Goal: Navigation & Orientation: Find specific page/section

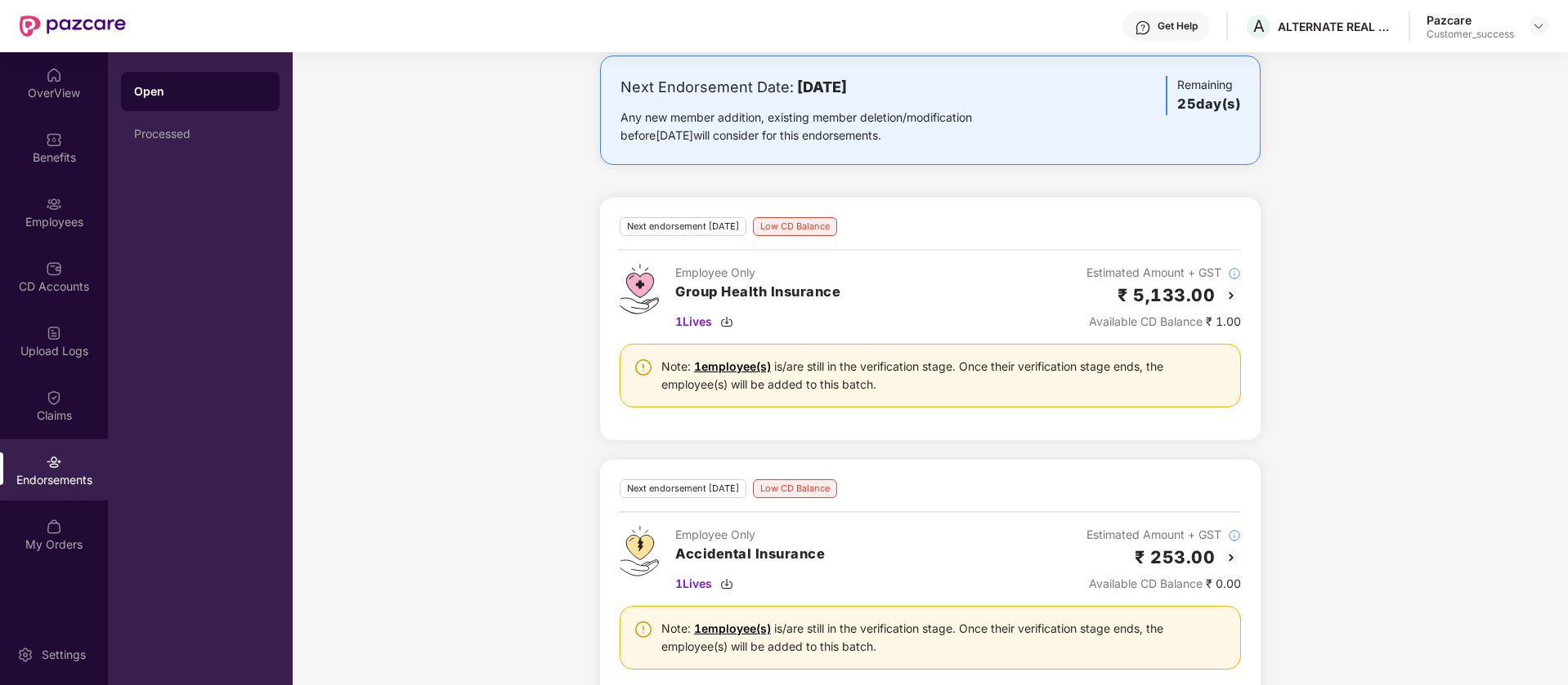
scroll to position [493, 0]
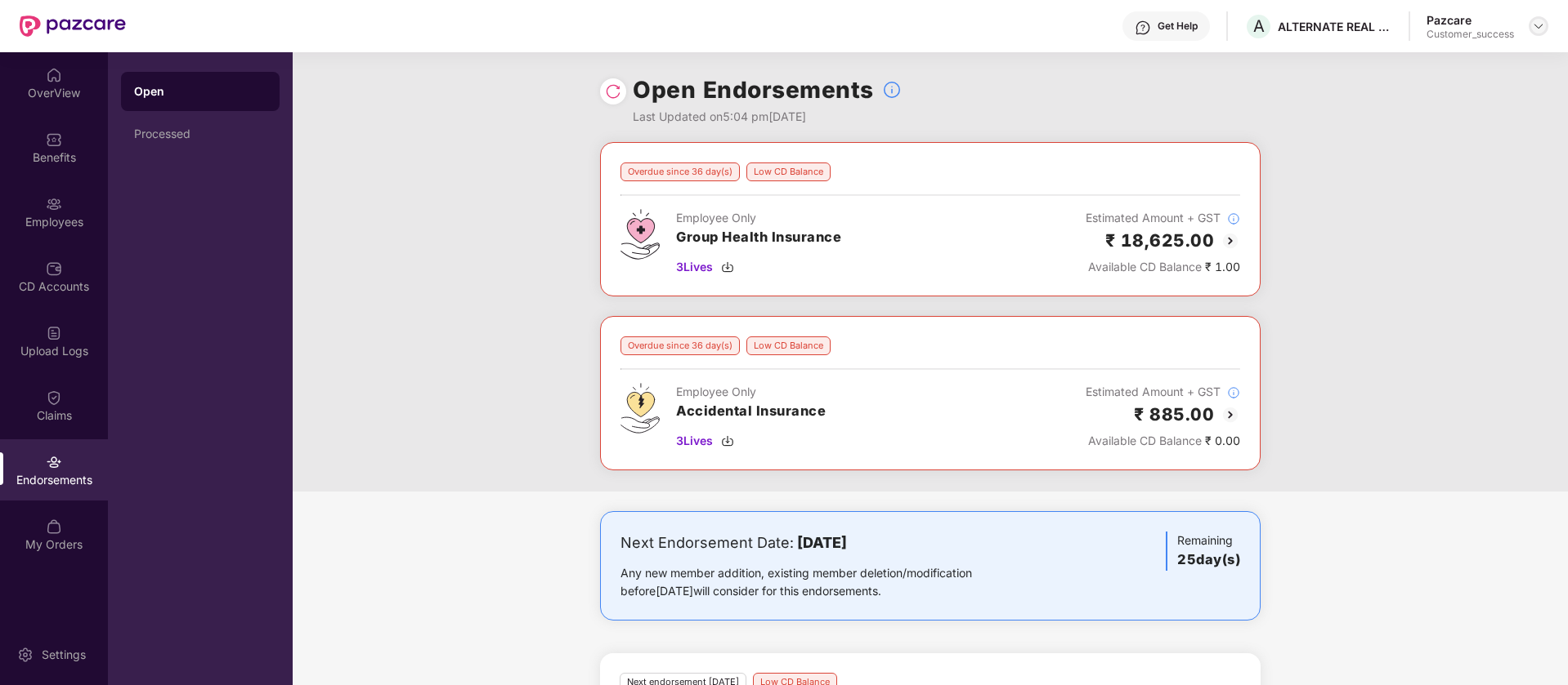
click at [1538, 25] on img at bounding box center [1539, 26] width 13 height 13
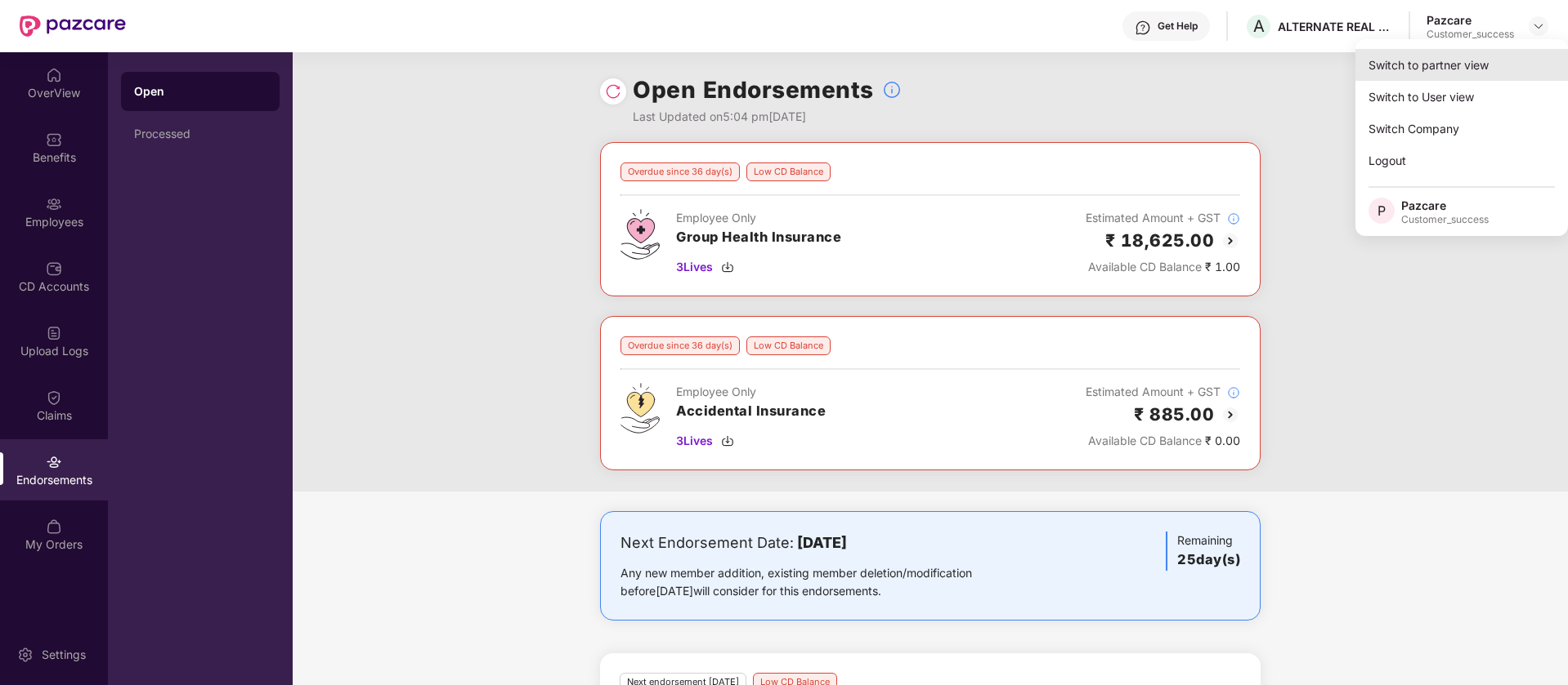
click at [1413, 71] on div "Switch to partner view" at bounding box center [1461, 65] width 212 height 32
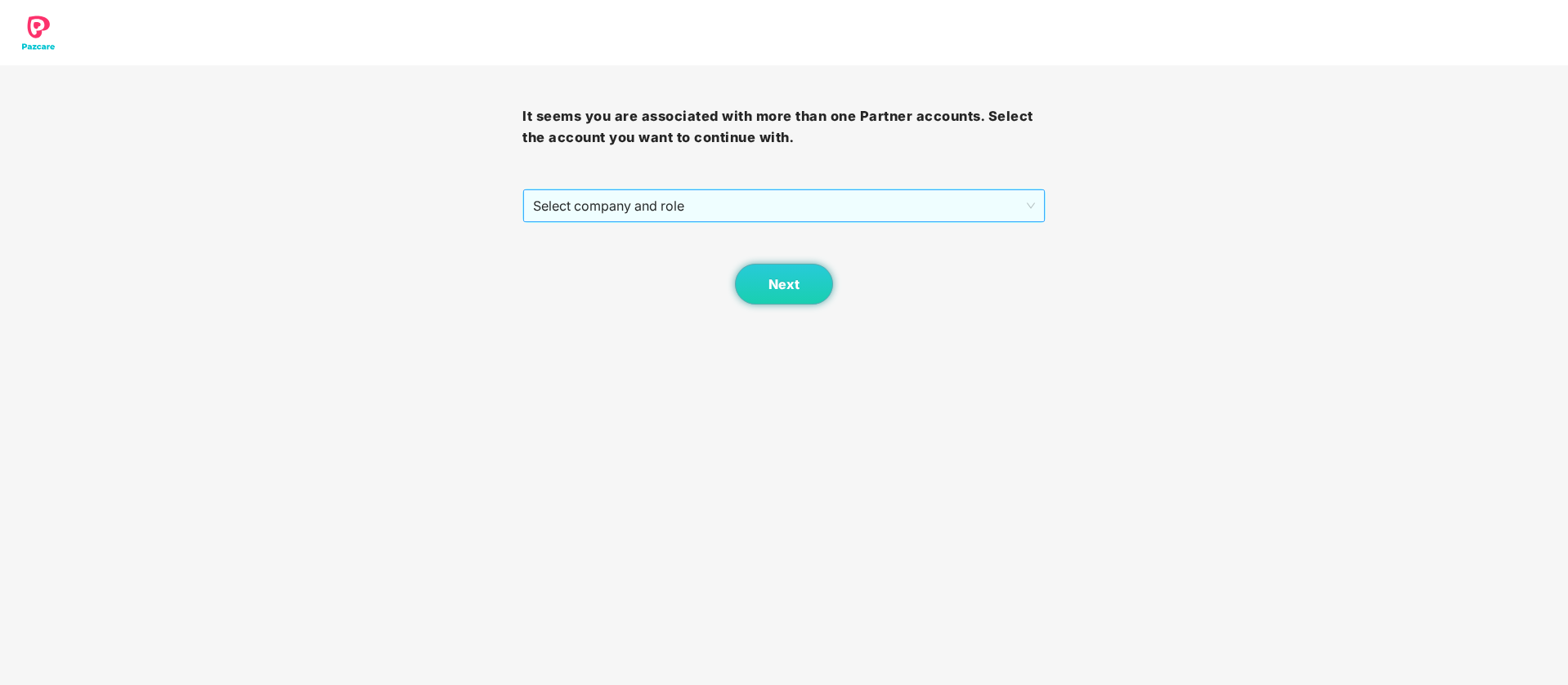
click at [649, 204] on span "Select company and role" at bounding box center [784, 206] width 501 height 31
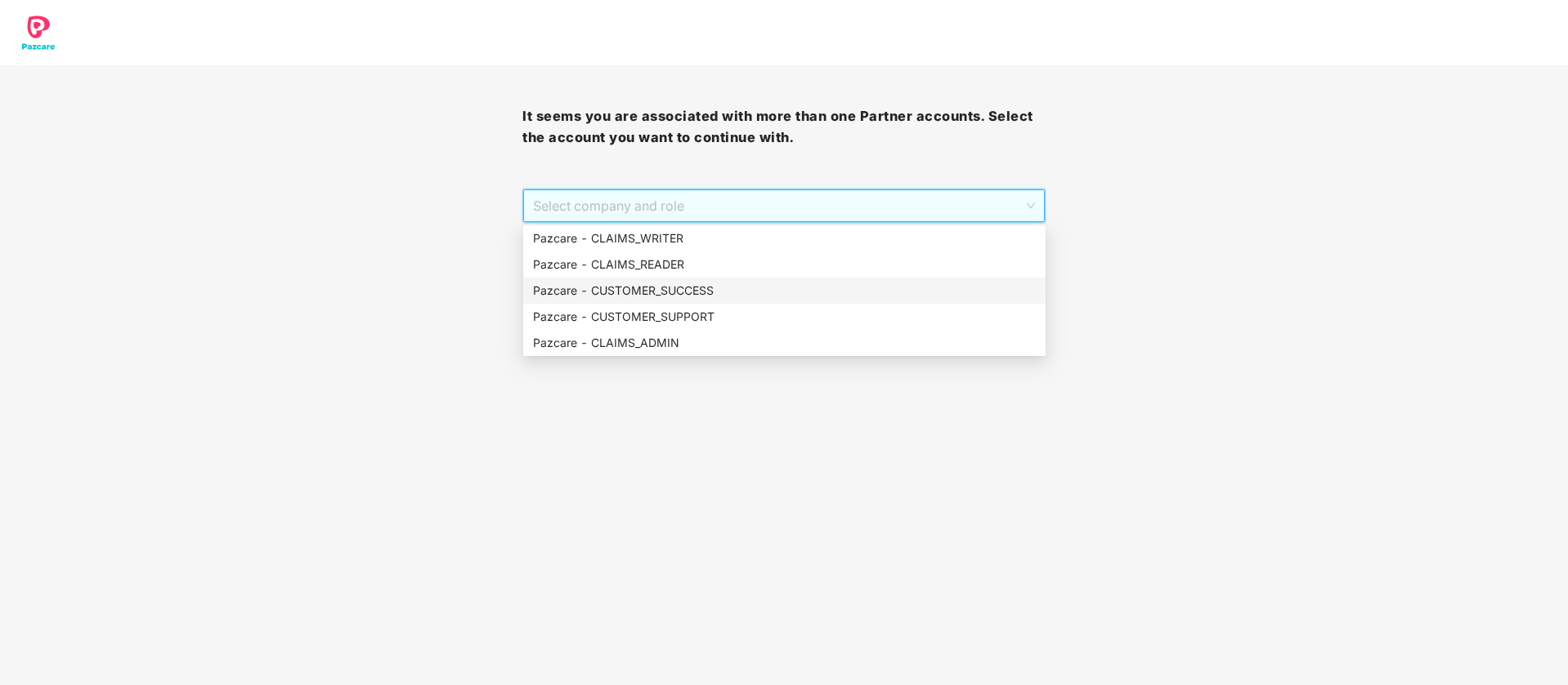
click at [649, 283] on div "Pazcare - CUSTOMER_SUCCESS" at bounding box center [784, 291] width 503 height 18
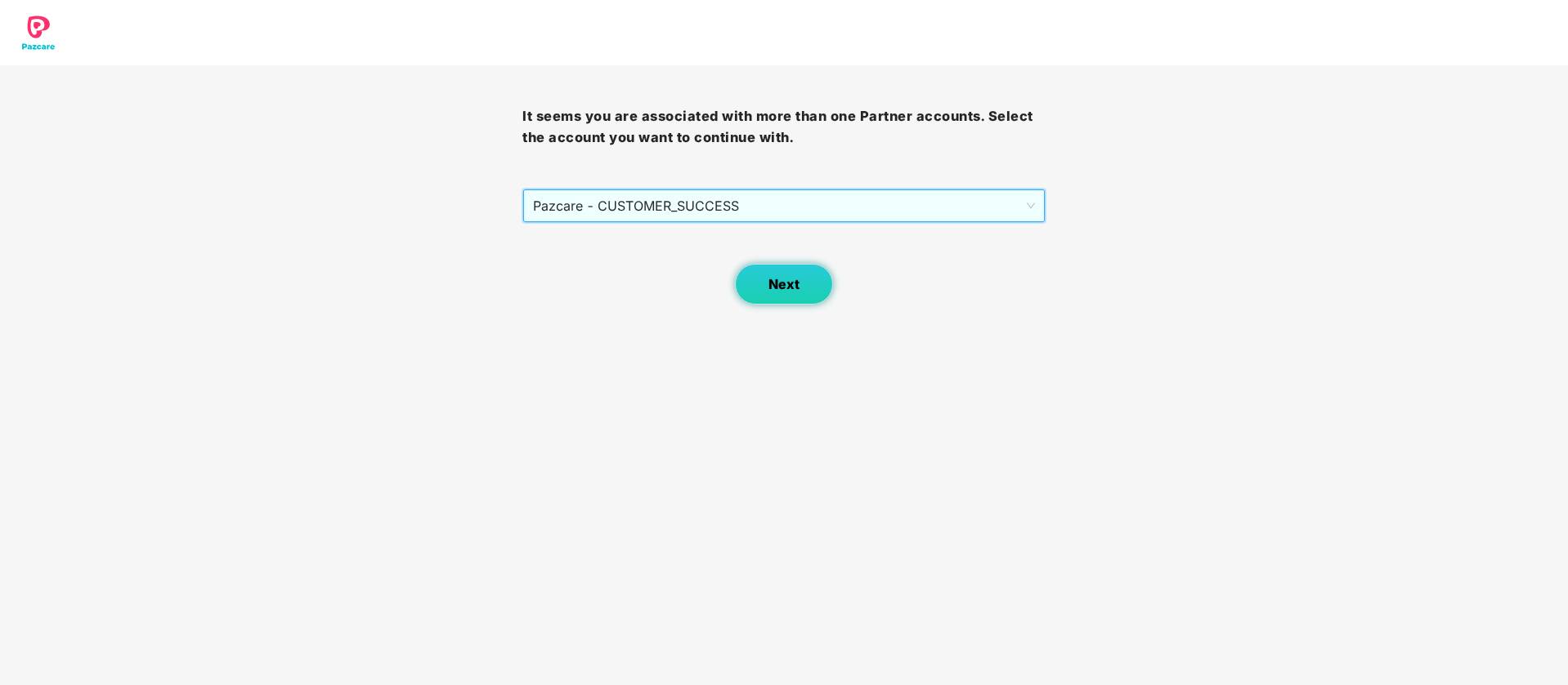
click at [750, 290] on button "Next" at bounding box center [784, 284] width 98 height 41
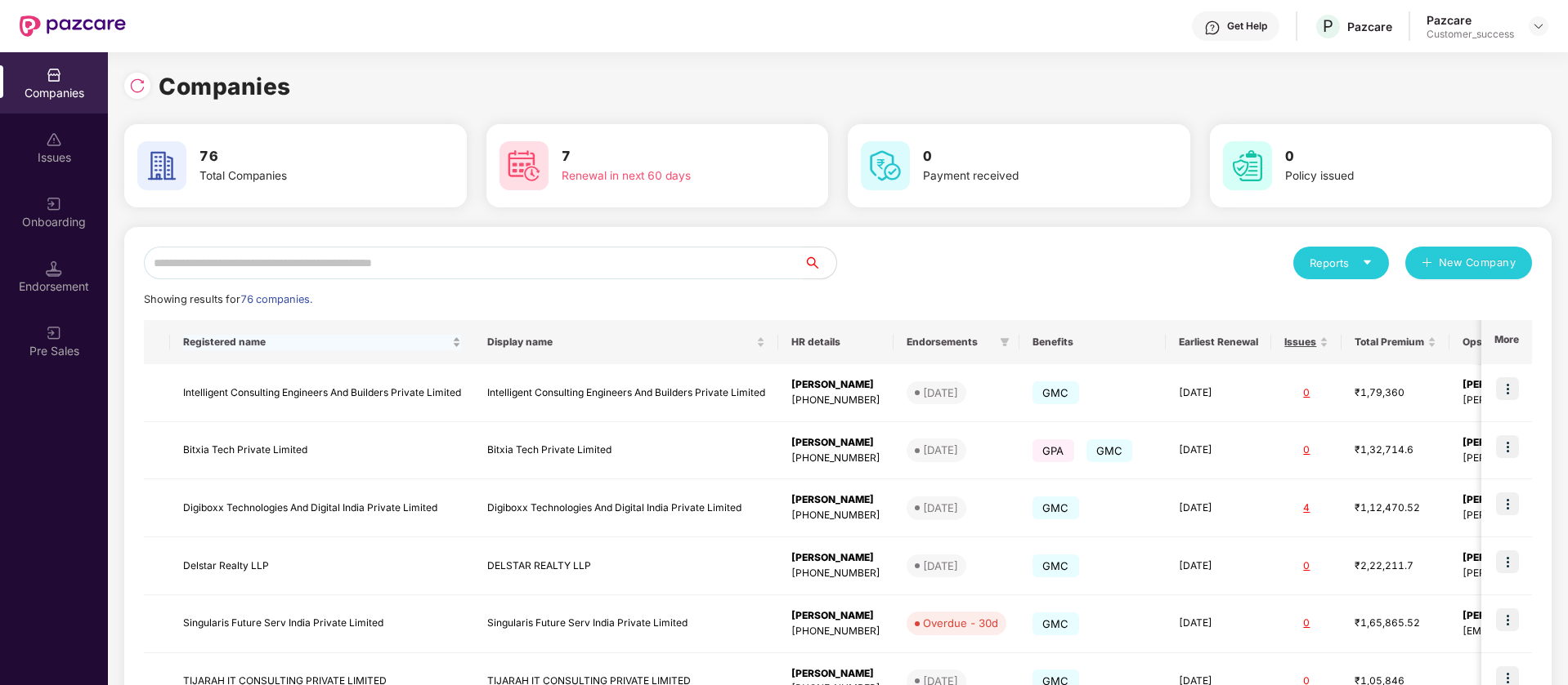
click at [316, 326] on body "Get Help P Pazcare Pazcare Customer_success Companies Issues Onboarding Endorse…" at bounding box center [784, 342] width 1568 height 685
click at [307, 268] on input "text" at bounding box center [473, 262] width 660 height 33
paste input "*******"
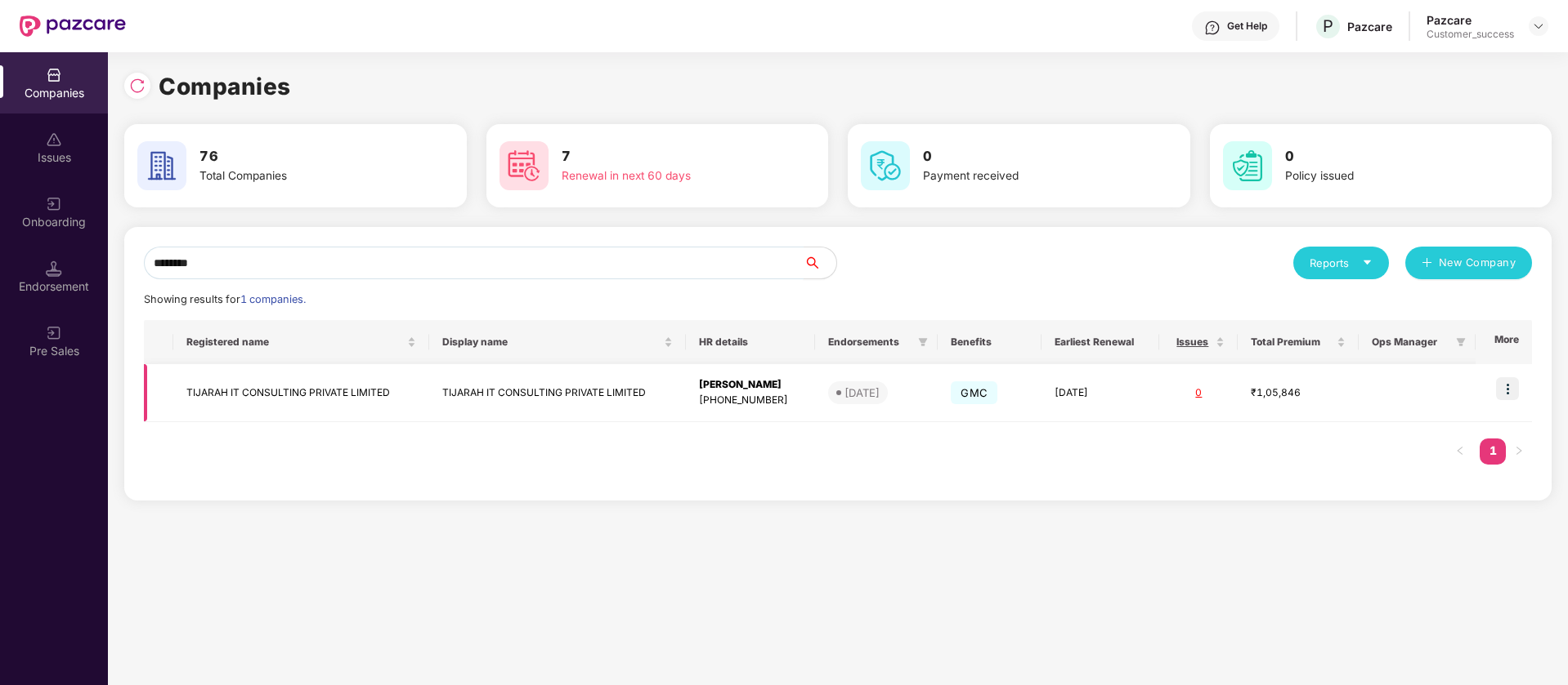
type input "*******"
click at [1501, 389] on img at bounding box center [1508, 389] width 23 height 23
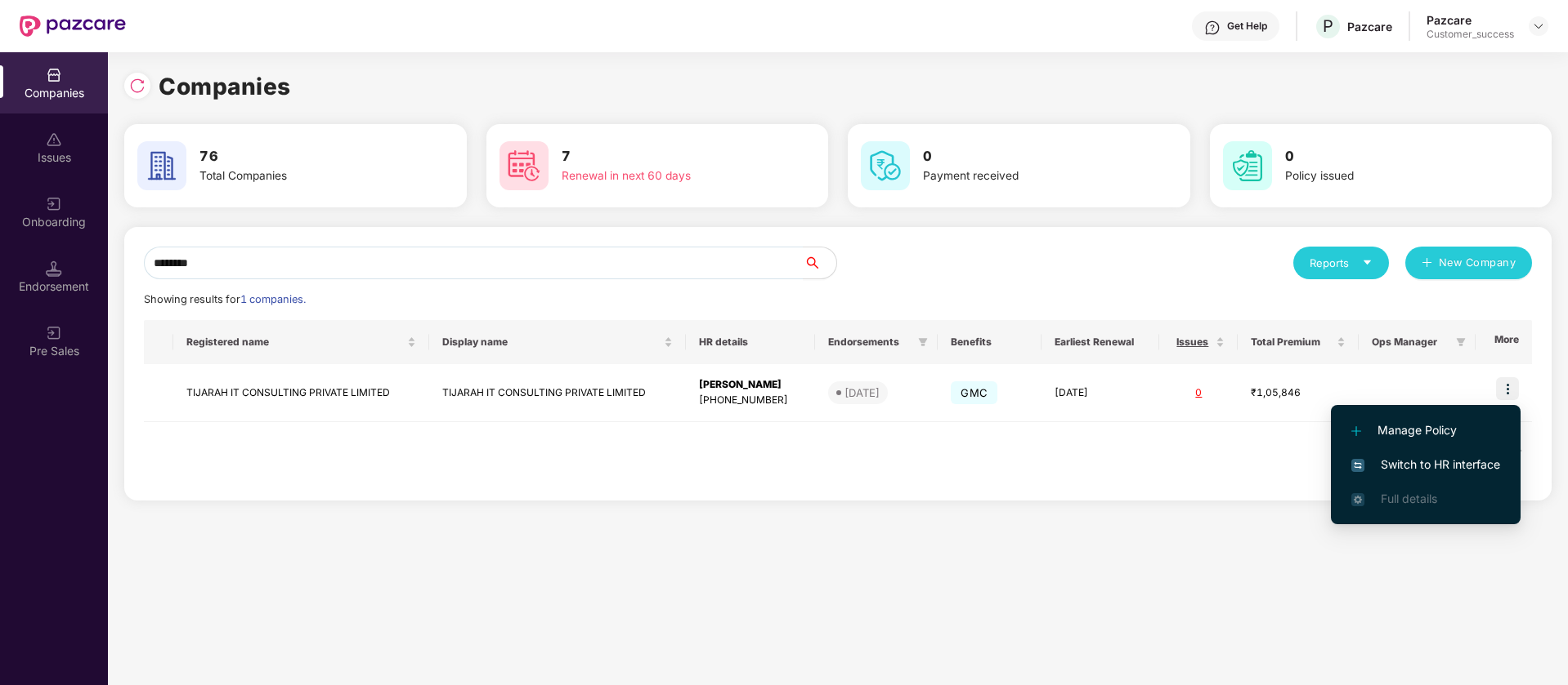
click at [1428, 461] on span "Switch to HR interface" at bounding box center [1425, 464] width 149 height 18
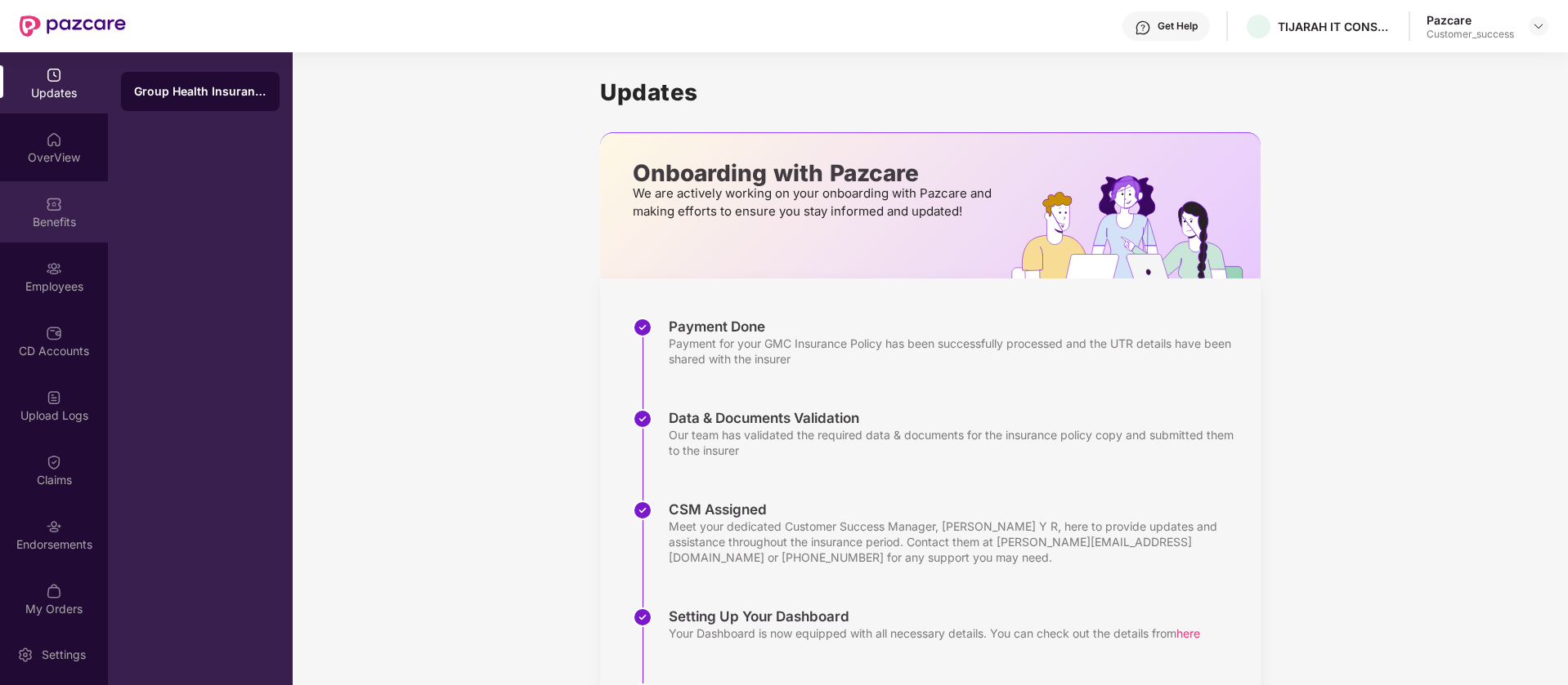
click at [88, 210] on div "Benefits" at bounding box center [54, 211] width 108 height 61
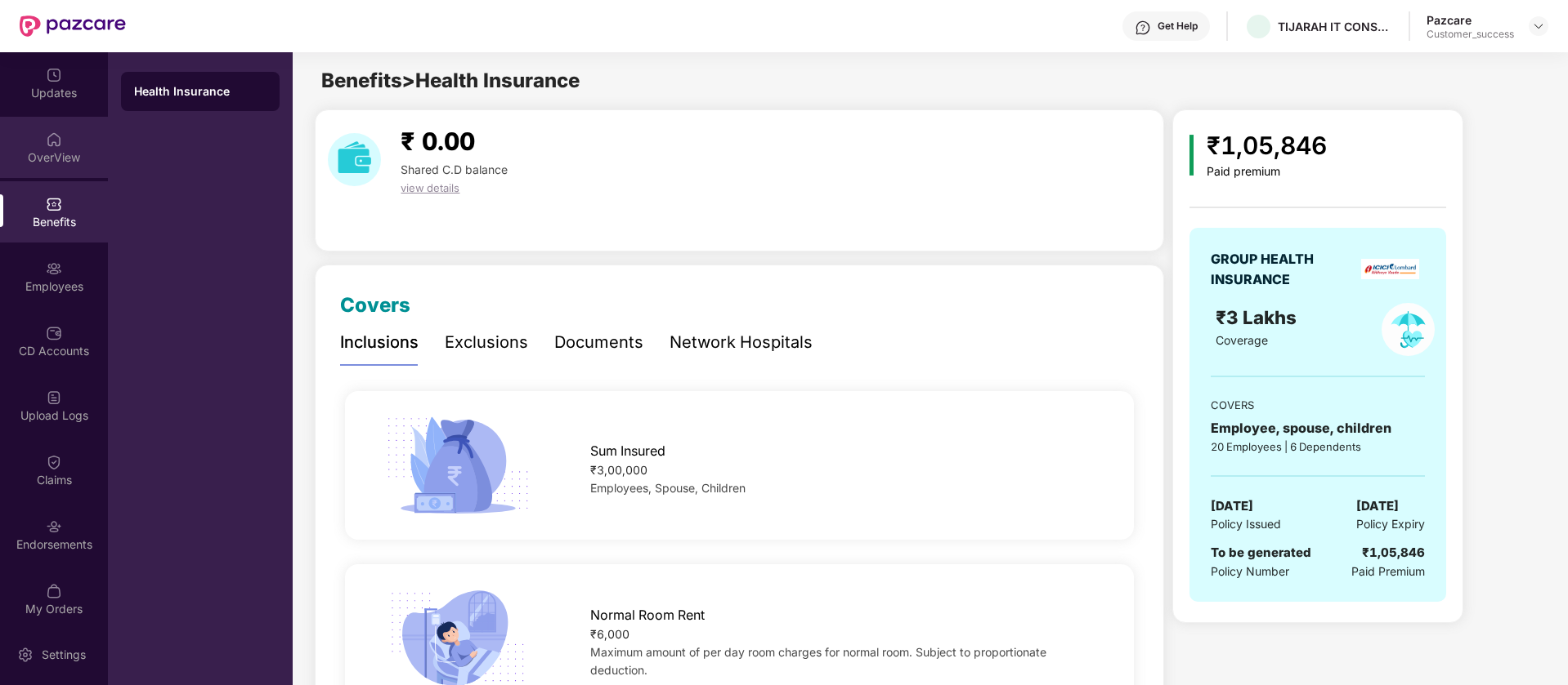
click at [52, 170] on div "OverView" at bounding box center [54, 147] width 108 height 61
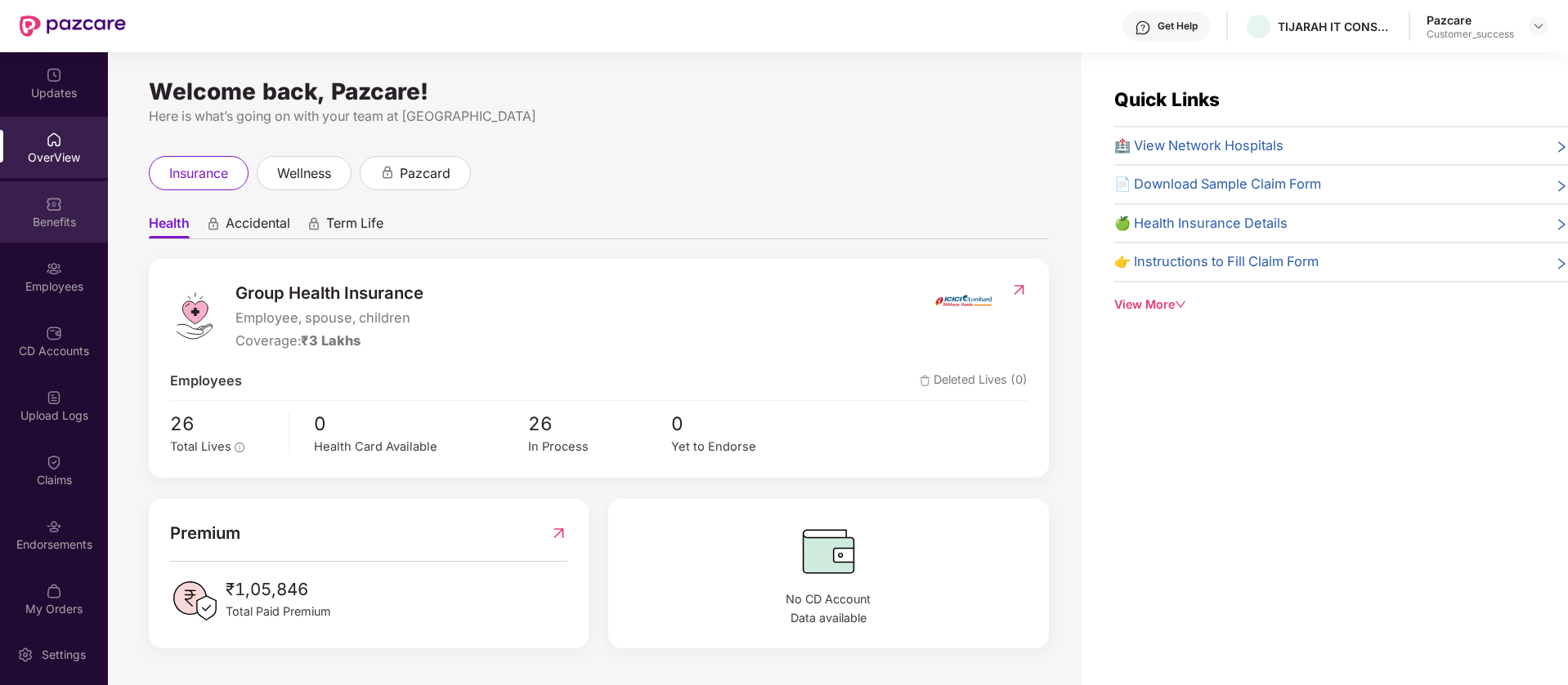
click at [42, 223] on div "Benefits" at bounding box center [54, 222] width 108 height 16
